Goal: Find specific page/section: Find specific page/section

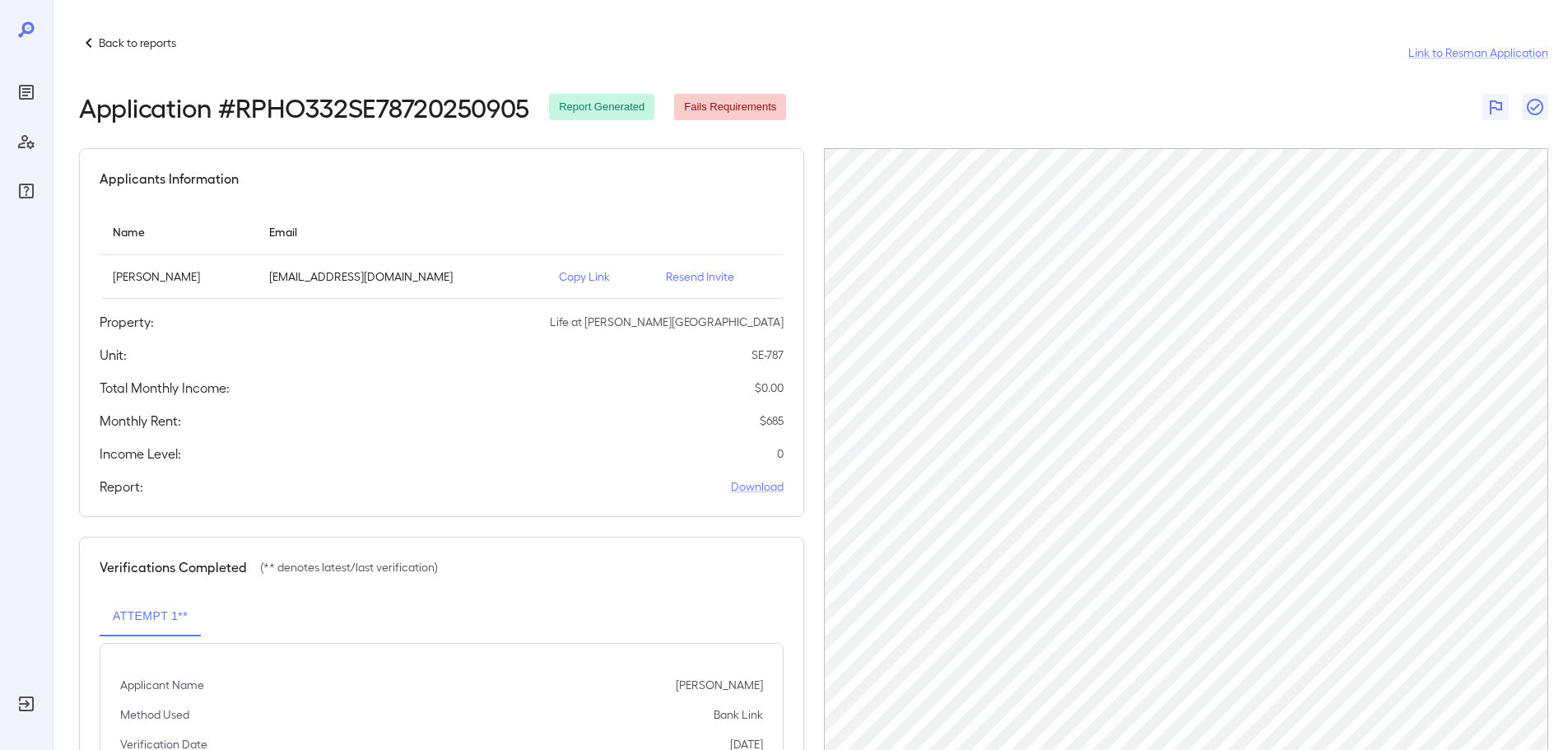
scroll to position [77, 0]
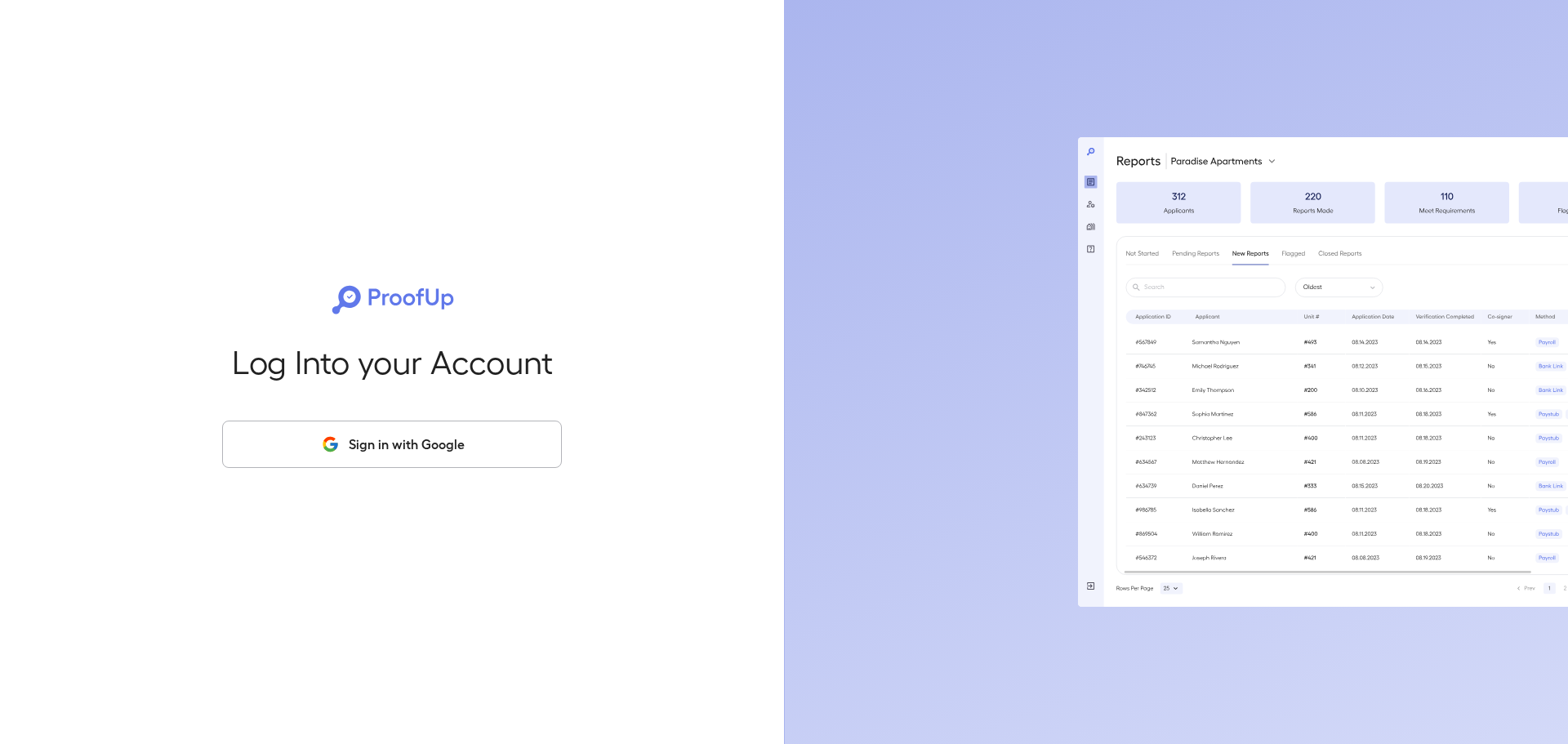
click at [242, 308] on div "Log Into your Account Sign in with Google" at bounding box center [391, 372] width 732 height 744
click at [352, 439] on button "Sign in with Google" at bounding box center [392, 444] width 339 height 48
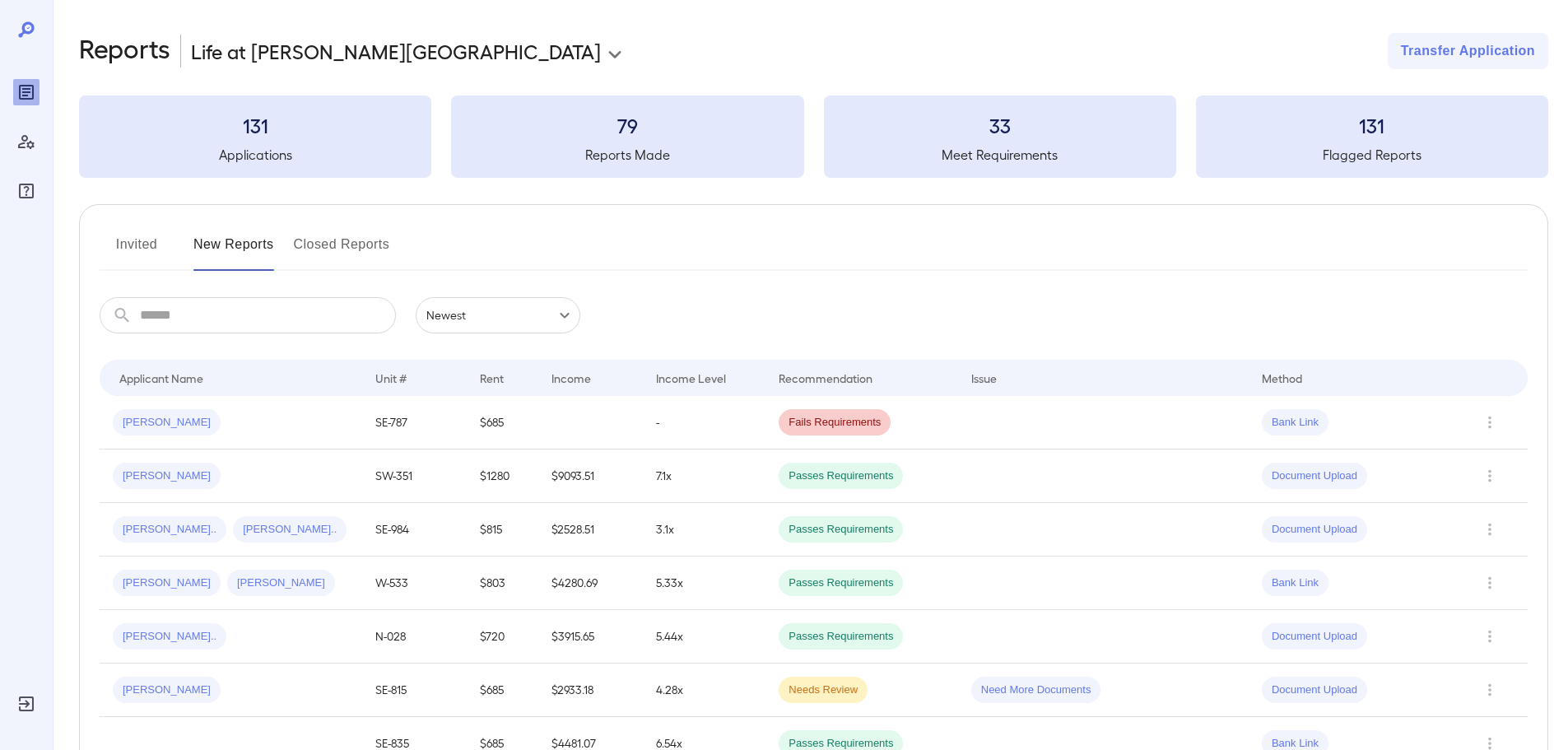
drag, startPoint x: 264, startPoint y: 308, endPoint x: 258, endPoint y: 314, distance: 8.5
click at [263, 309] on input "text" at bounding box center [267, 315] width 256 height 37
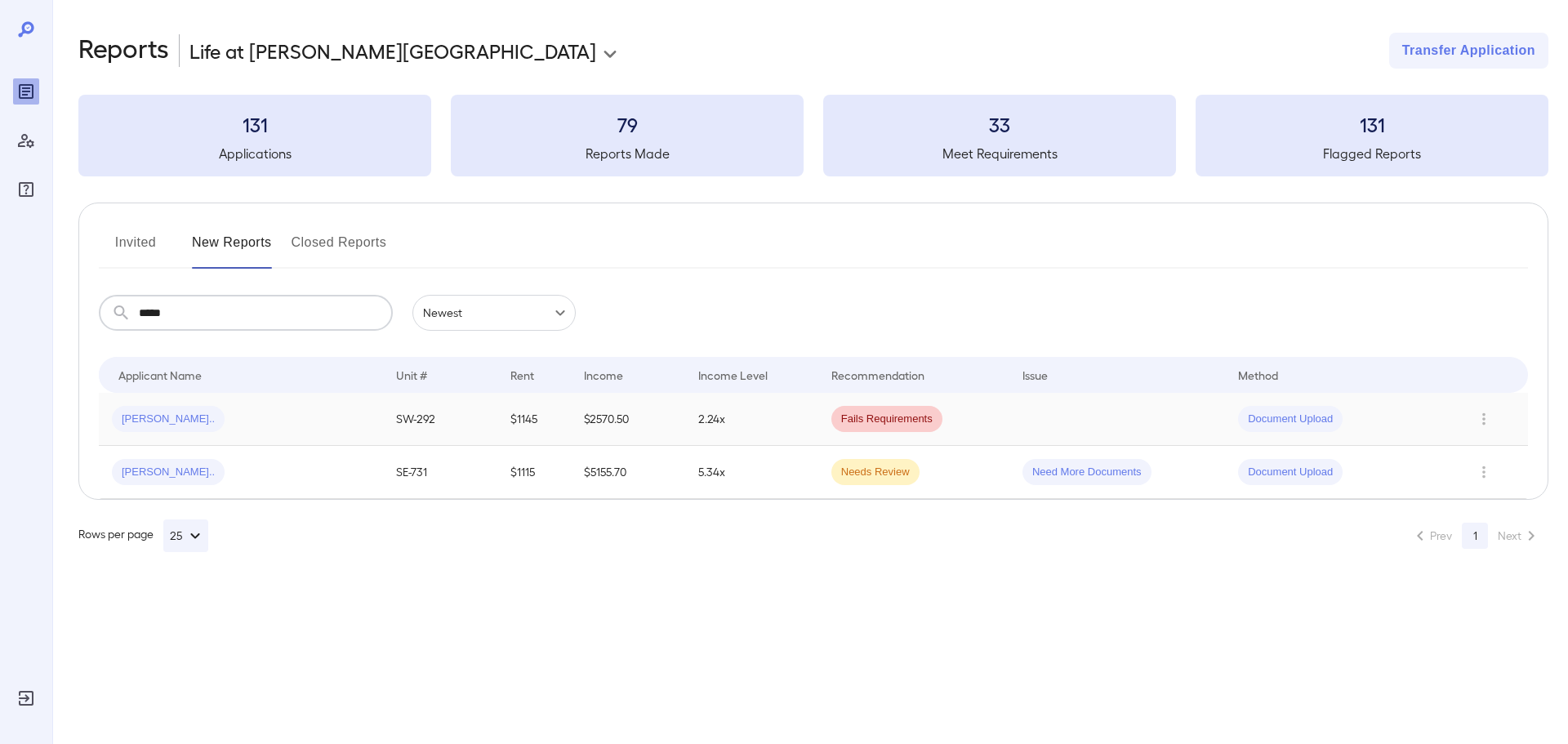
type input "*****"
click at [150, 424] on span "Renee S..." at bounding box center [168, 419] width 113 height 16
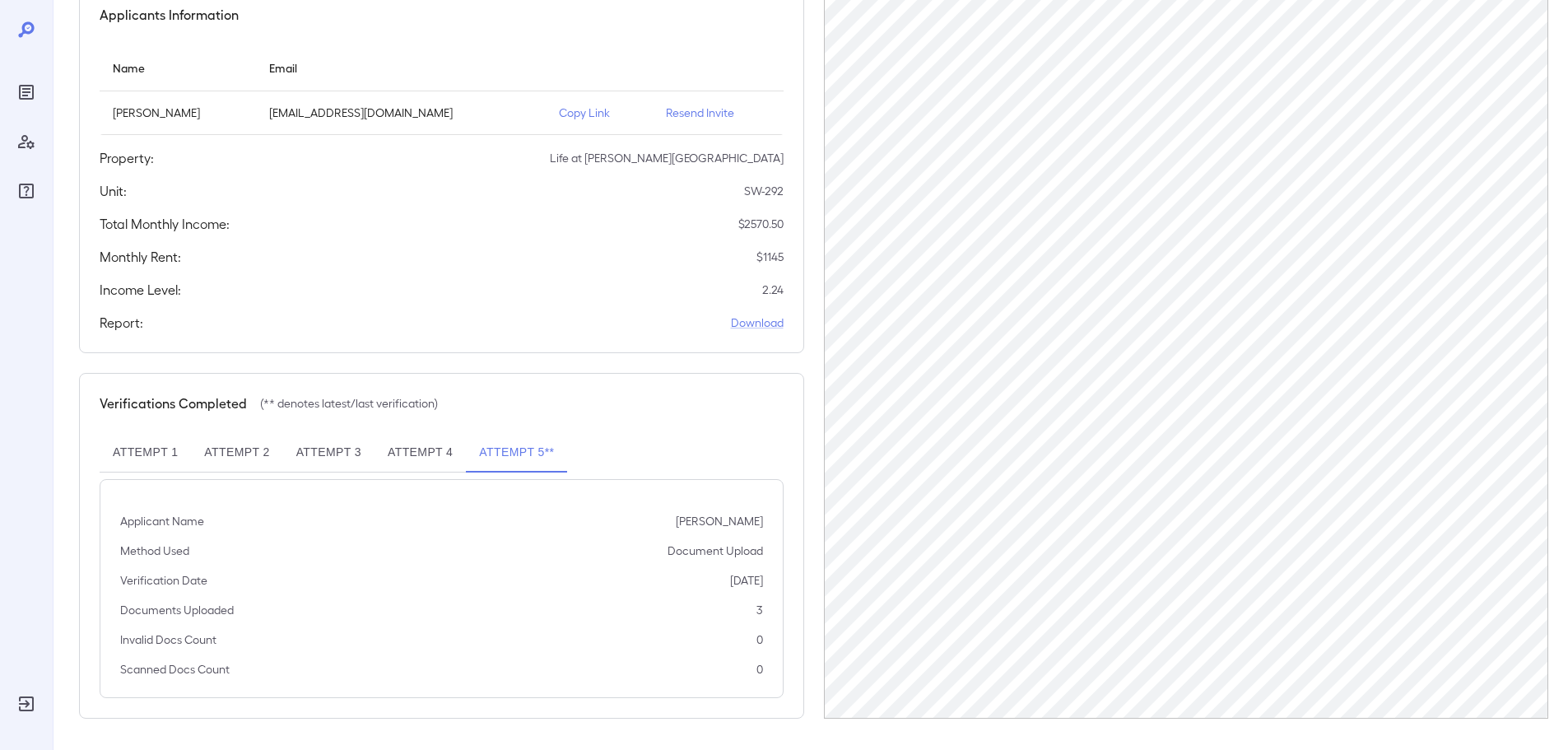
scroll to position [166, 0]
